Goal: Task Accomplishment & Management: Use online tool/utility

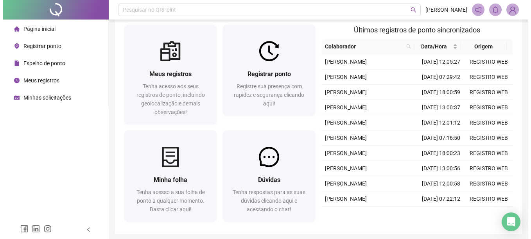
scroll to position [16, 0]
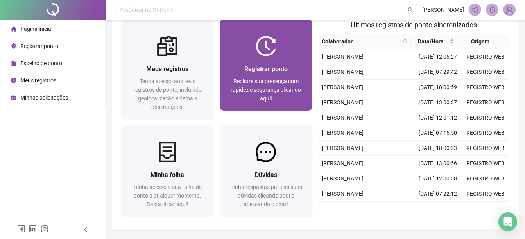
click at [267, 75] on div "Registrar ponto Registre sua presença com rapidez e segurança clicando aqui!" at bounding box center [266, 83] width 74 height 39
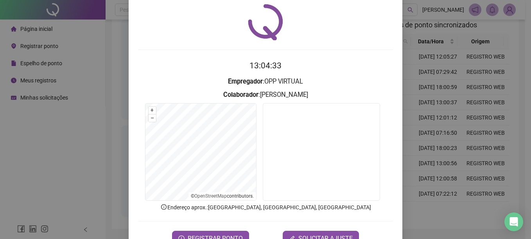
scroll to position [49, 0]
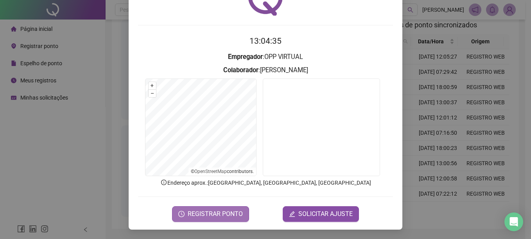
click at [216, 211] on span "REGISTRAR PONTO" at bounding box center [215, 214] width 55 height 9
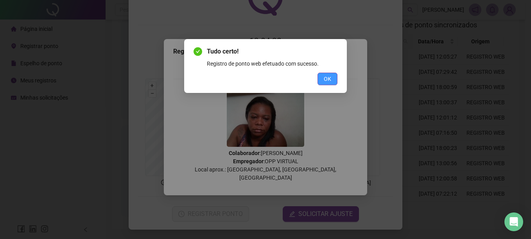
click at [329, 75] on span "OK" at bounding box center [327, 79] width 7 height 9
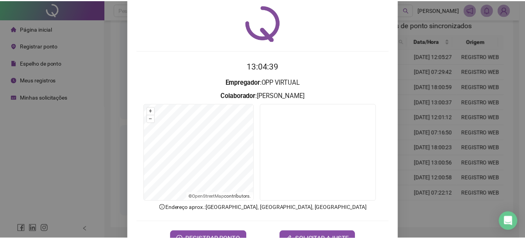
scroll to position [0, 0]
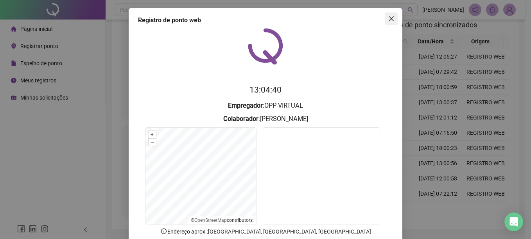
click at [390, 18] on icon "close" at bounding box center [391, 19] width 6 height 6
